Goal: Information Seeking & Learning: Learn about a topic

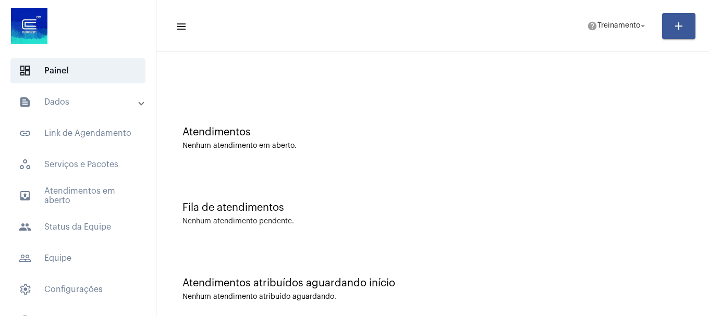
scroll to position [33, 0]
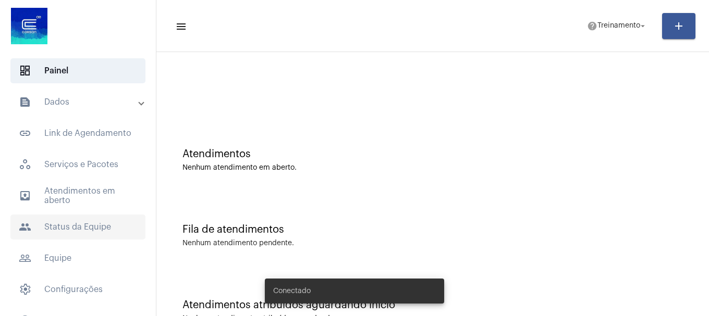
click at [79, 222] on span "people Status da Equipe" at bounding box center [77, 227] width 135 height 25
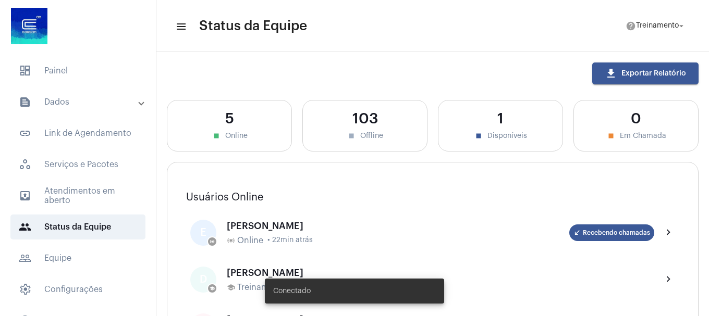
click at [68, 98] on mat-panel-title "text_snippet_outlined Dados" at bounding box center [79, 102] width 120 height 13
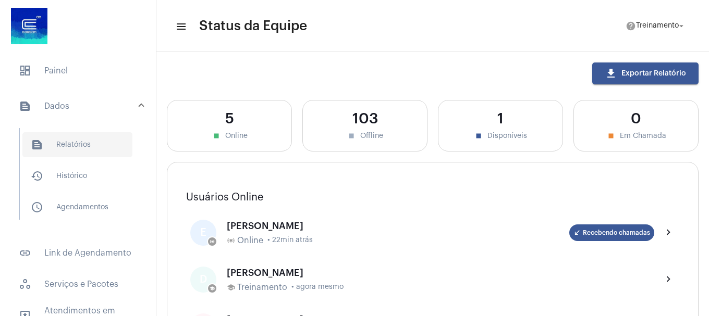
click at [68, 148] on span "text_snippet_outlined Relatórios" at bounding box center [77, 144] width 110 height 25
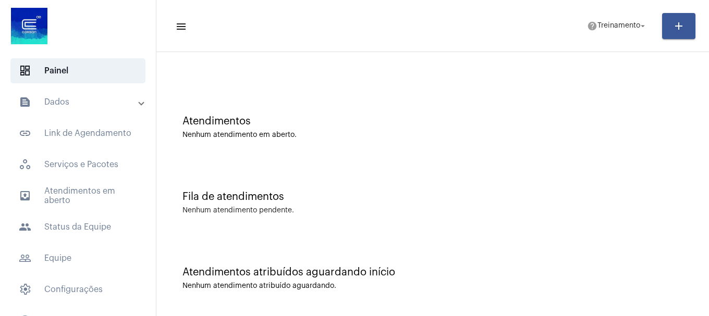
scroll to position [107, 0]
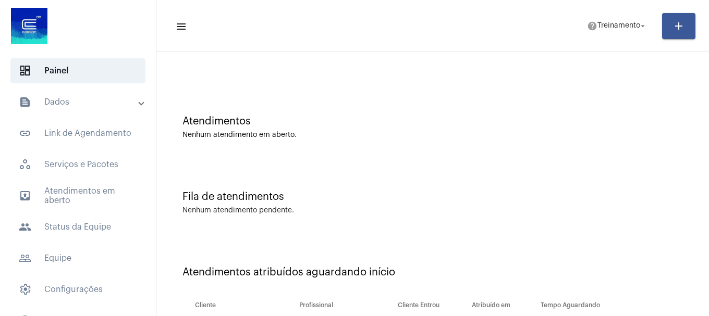
scroll to position [107, 0]
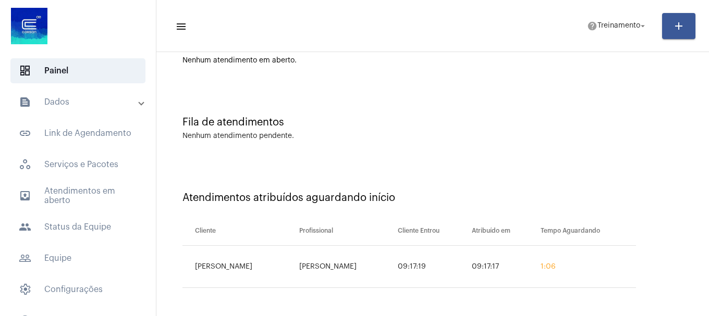
click at [377, 126] on div "Fila de atendimentos" at bounding box center [432, 122] width 500 height 11
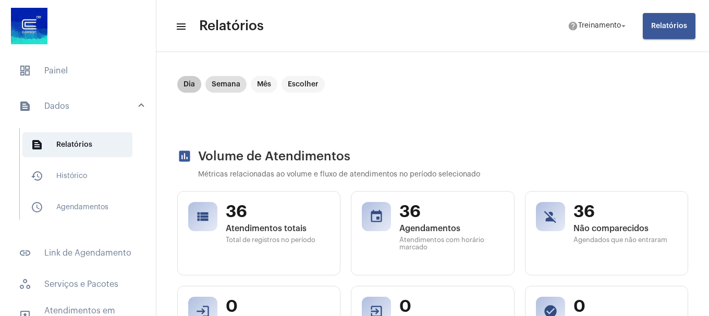
click at [186, 87] on mat-chip "Dia" at bounding box center [189, 84] width 24 height 17
click at [222, 85] on mat-chip "Semana" at bounding box center [225, 84] width 41 height 17
click at [69, 142] on span "text_snippet_outlined Relatórios" at bounding box center [77, 144] width 110 height 25
click at [228, 86] on mat-chip "Semana" at bounding box center [225, 84] width 41 height 17
click at [206, 82] on mat-chip "Semana" at bounding box center [225, 84] width 41 height 17
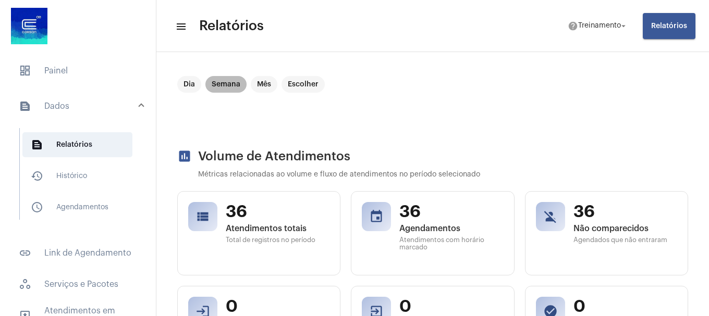
click at [230, 84] on mat-chip "Semana" at bounding box center [225, 84] width 41 height 17
click at [312, 90] on mat-chip "Escolher" at bounding box center [302, 84] width 43 height 17
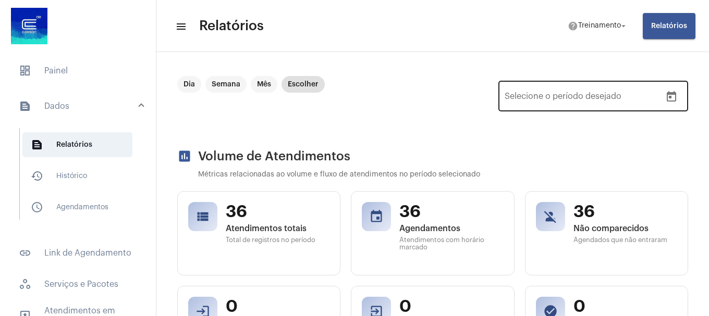
click at [667, 95] on icon "Open calendar" at bounding box center [671, 96] width 9 height 10
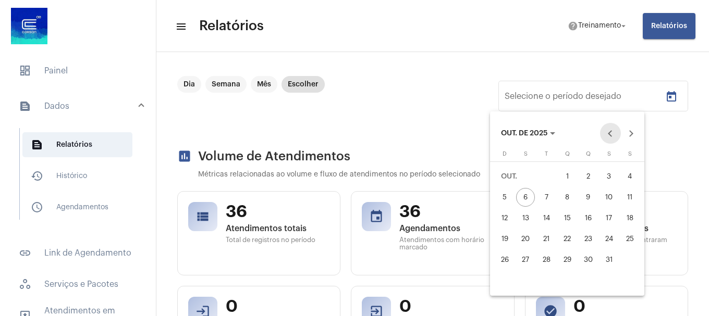
click at [612, 128] on button "Previous month" at bounding box center [610, 133] width 21 height 21
click at [527, 285] on div "29" at bounding box center [525, 281] width 19 height 19
type input "29/09/2025"
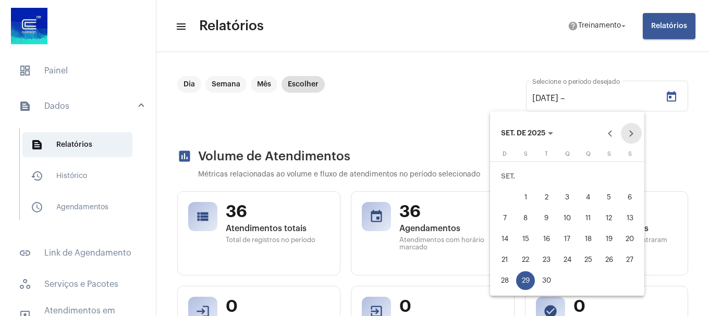
click at [628, 132] on button "Next month" at bounding box center [631, 133] width 21 height 21
click at [616, 179] on div "3" at bounding box center [608, 176] width 19 height 19
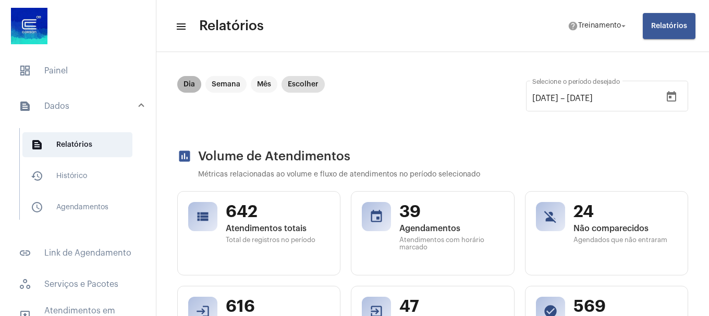
click at [185, 86] on mat-chip "Dia" at bounding box center [189, 84] width 24 height 17
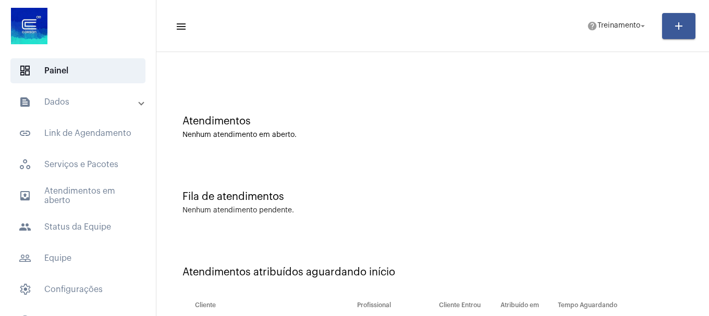
scroll to position [107, 0]
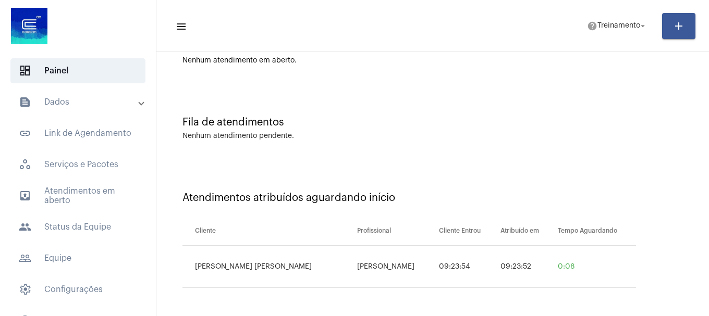
drag, startPoint x: 347, startPoint y: 268, endPoint x: 410, endPoint y: 270, distance: 63.6
click at [410, 270] on td "[PERSON_NAME]" at bounding box center [395, 267] width 82 height 42
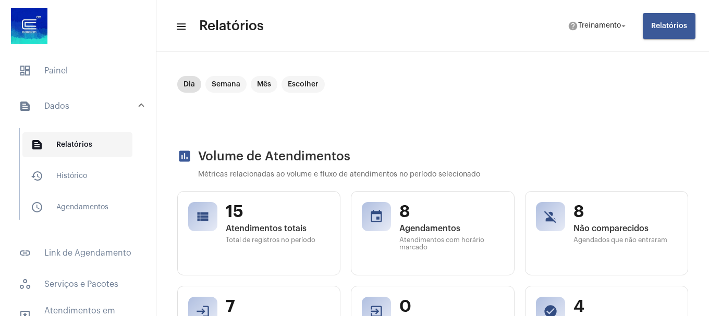
click at [87, 142] on span "text_snippet_outlined Relatórios" at bounding box center [77, 144] width 110 height 25
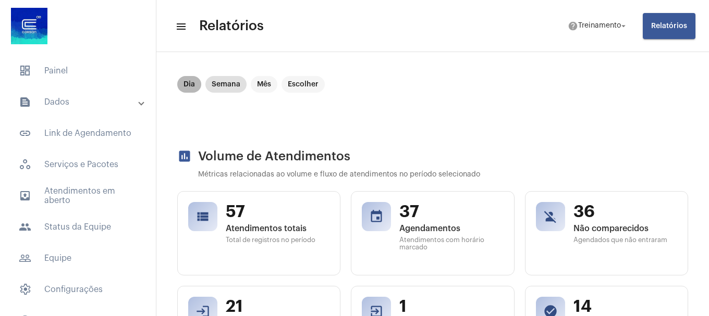
click at [190, 81] on mat-chip "Dia" at bounding box center [189, 84] width 24 height 17
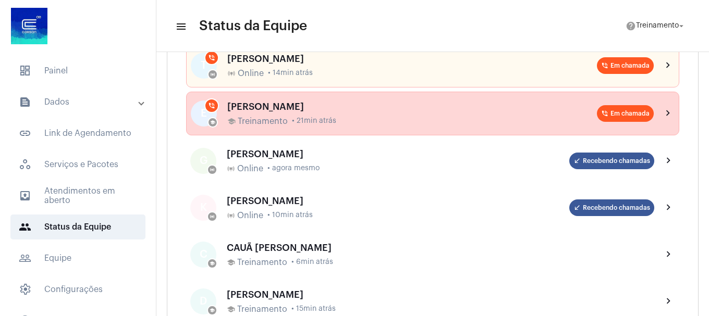
scroll to position [313, 0]
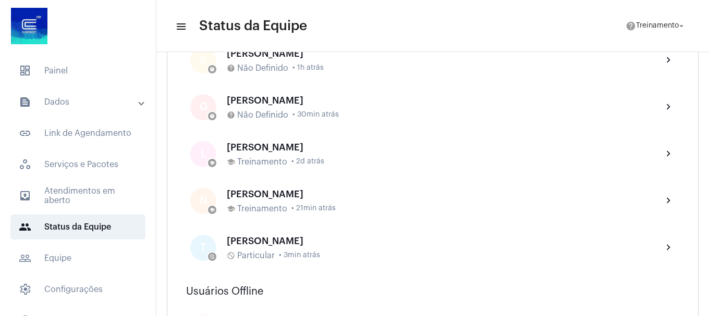
scroll to position [626, 0]
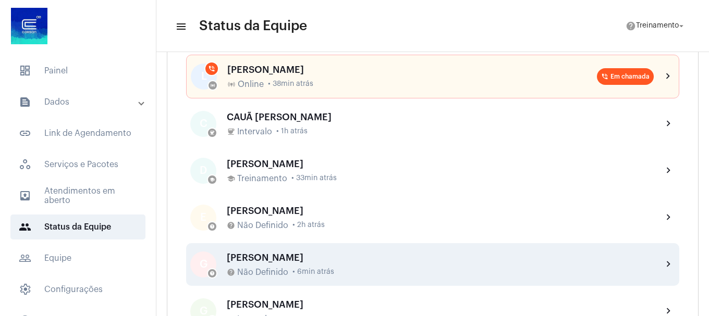
scroll to position [261, 0]
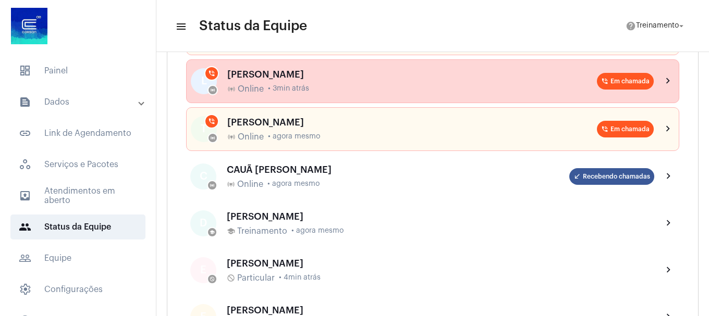
scroll to position [209, 0]
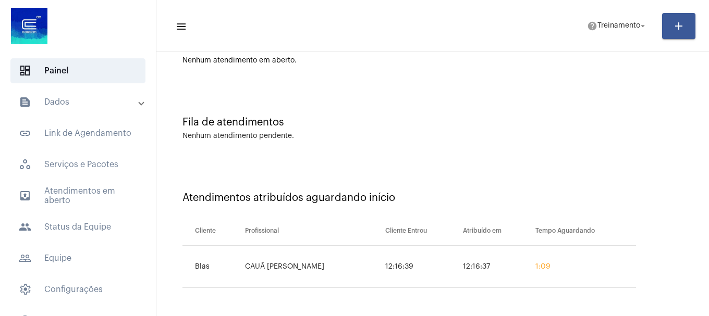
scroll to position [33, 0]
